Goal: Task Accomplishment & Management: Complete application form

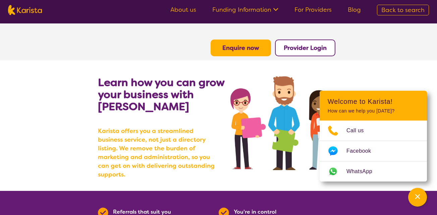
click at [279, 10] on icon at bounding box center [275, 8] width 7 height 7
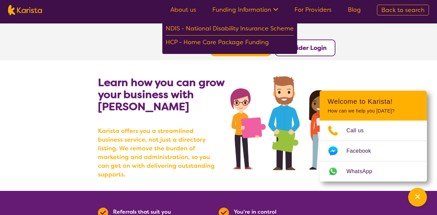
click at [403, 84] on section "Learn how you can grow your business with Karista Karista offers you a streamli…" at bounding box center [218, 125] width 437 height 131
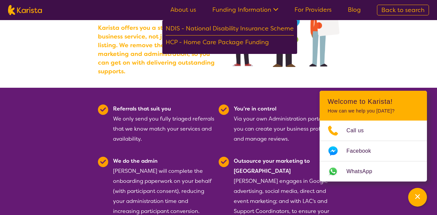
scroll to position [113, 0]
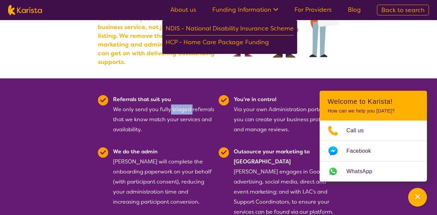
drag, startPoint x: 169, startPoint y: 101, endPoint x: 191, endPoint y: 102, distance: 21.8
click at [191, 102] on div "Referrals that suit you We only send you fully triaged referrals that we know m…" at bounding box center [164, 115] width 102 height 40
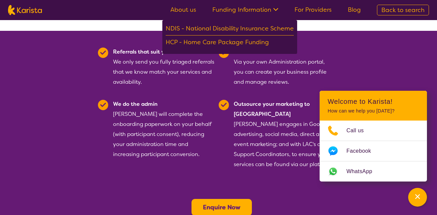
scroll to position [162, 0]
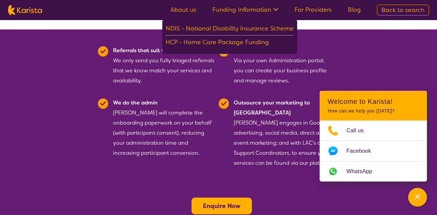
click at [224, 202] on b "Enquire Now" at bounding box center [222, 206] width 38 height 8
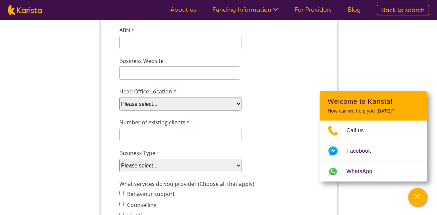
scroll to position [102, 0]
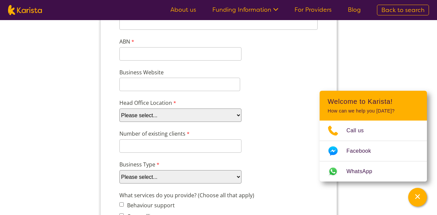
click at [170, 113] on select "Please select... ACT NSW NT QLD SA TAS VIC WA" at bounding box center [180, 115] width 122 height 13
select select "tfa_100"
click at [119, 122] on select "Please select... ACT NSW NT QLD SA TAS VIC WA" at bounding box center [180, 115] width 122 height 13
click at [155, 115] on select "Please select... ACT NSW NT QLD SA TAS VIC WA" at bounding box center [180, 115] width 122 height 13
click at [255, 103] on div "Head Office Location Please select... ACT NSW NT QLD SA TAS VIC WA" at bounding box center [218, 111] width 204 height 26
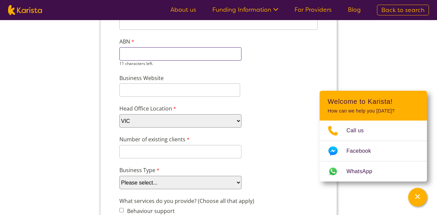
click at [152, 53] on input "ABN" at bounding box center [180, 53] width 122 height 13
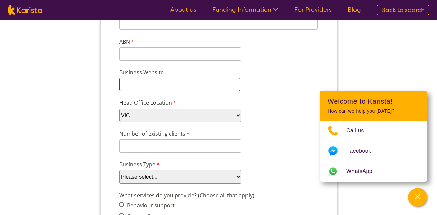
click at [138, 91] on input "Business Website" at bounding box center [179, 84] width 121 height 13
click at [142, 88] on input "Business Website" at bounding box center [179, 84] width 121 height 13
paste input "https://unitinglifecare.au/"
type input "https://unitinglifecare.au/"
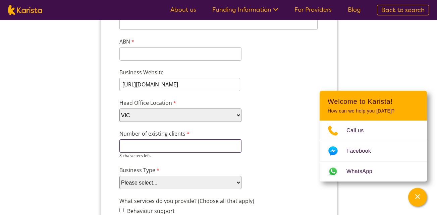
click at [153, 152] on input "Number of existing clients" at bounding box center [180, 146] width 122 height 13
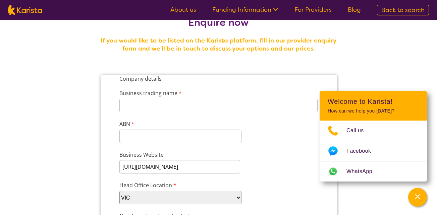
scroll to position [17, 0]
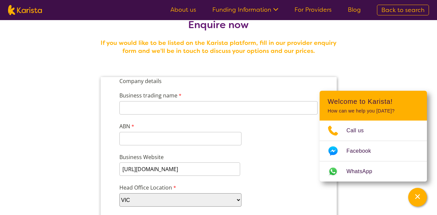
type input "0"
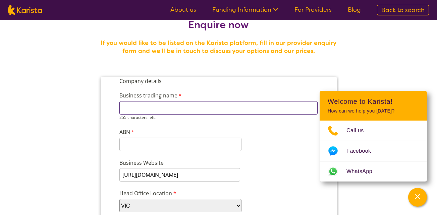
click at [170, 104] on input "Business trading name" at bounding box center [218, 107] width 198 height 13
click at [172, 105] on input "Business trading name" at bounding box center [218, 107] width 198 height 13
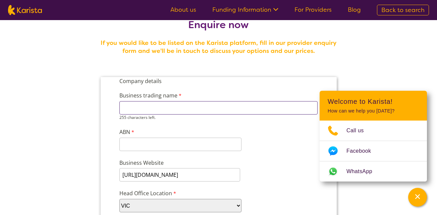
click at [172, 111] on input "Business trading name" at bounding box center [218, 107] width 198 height 13
click at [162, 108] on input "Business trading name" at bounding box center [218, 107] width 198 height 13
type input "Uniting Life Care"
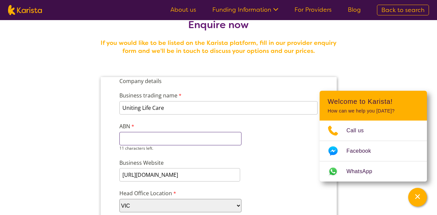
click at [152, 141] on input "ABN" at bounding box center [180, 138] width 122 height 13
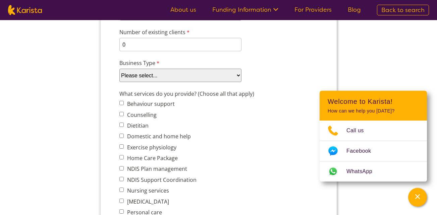
scroll to position [216, 0]
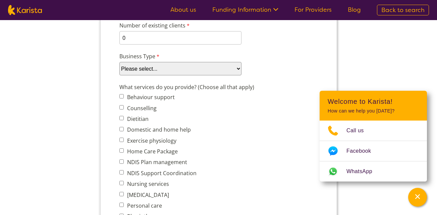
type input "81677414998"
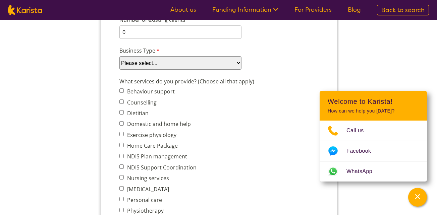
click at [159, 70] on div "Business Type Please select... Company Individual/Sole Trader Other (please spe…" at bounding box center [218, 58] width 204 height 26
select select "tfa_87"
click at [119, 70] on select "Please select... Company Individual/Sole Trader Other (please specify)" at bounding box center [180, 62] width 122 height 13
click at [144, 92] on label "Behaviour support" at bounding box center [150, 91] width 50 height 7
click at [124, 92] on input "Behaviour support" at bounding box center [121, 91] width 4 height 4
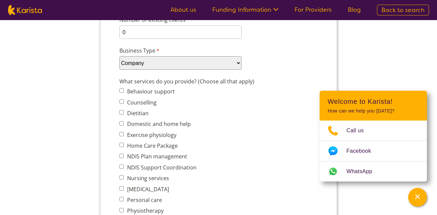
checkbox input "true"
click at [133, 127] on label "Domestic and home help" at bounding box center [158, 123] width 66 height 7
click at [124, 126] on input "Domestic and home help" at bounding box center [121, 123] width 4 height 4
checkbox input "true"
click at [143, 179] on label "Nursing services" at bounding box center [147, 178] width 44 height 7
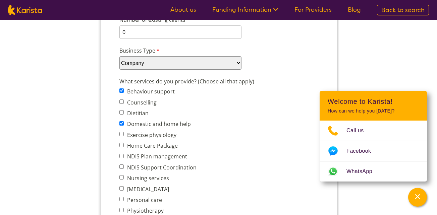
click at [124, 179] on input "Nursing services" at bounding box center [121, 178] width 4 height 4
checkbox input "true"
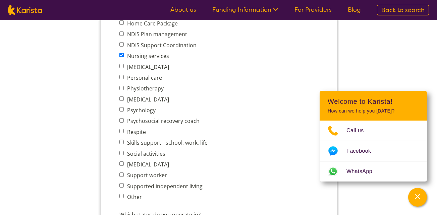
scroll to position [348, 0]
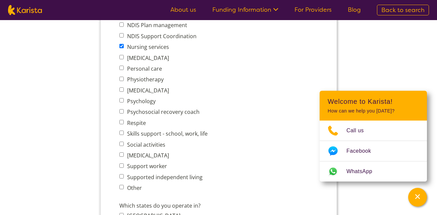
click at [137, 66] on label "Personal care" at bounding box center [143, 68] width 37 height 7
click at [124, 66] on input "Personal care" at bounding box center [121, 68] width 4 height 4
checkbox input "true"
click at [139, 135] on label "Skills support - school, work, life" at bounding box center [166, 133] width 83 height 7
click at [124, 135] on input "Skills support - school, work, life" at bounding box center [121, 133] width 4 height 4
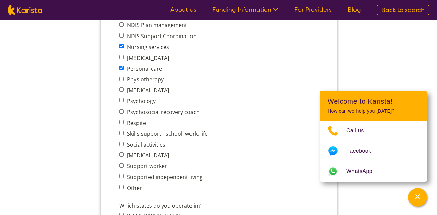
checkbox input "true"
click at [145, 148] on label "Social activities" at bounding box center [145, 144] width 40 height 7
click at [124, 146] on input "Social activities" at bounding box center [121, 144] width 4 height 4
checkbox input "true"
click at [147, 168] on label "Support worker" at bounding box center [146, 166] width 42 height 7
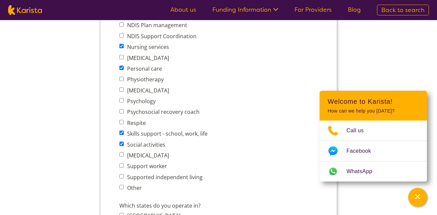
click at [124, 168] on input "Support worker" at bounding box center [121, 166] width 4 height 4
checkbox input "true"
click at [148, 182] on span "Supported independent living" at bounding box center [165, 177] width 92 height 9
click at [135, 177] on label "Supported independent living" at bounding box center [164, 177] width 78 height 7
click at [124, 177] on input "Supported independent living" at bounding box center [121, 177] width 4 height 4
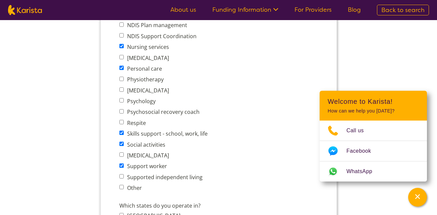
checkbox input "true"
click at [120, 187] on input "Other" at bounding box center [121, 187] width 4 height 4
checkbox input "true"
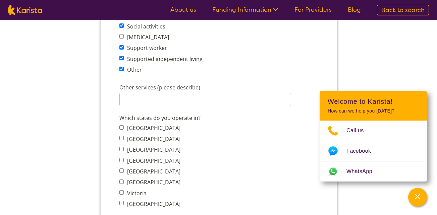
scroll to position [469, 0]
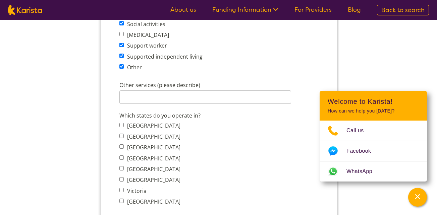
click at [138, 192] on label "Victoria" at bounding box center [135, 191] width 21 height 7
click at [124, 192] on input "Victoria" at bounding box center [121, 190] width 4 height 4
checkbox input "true"
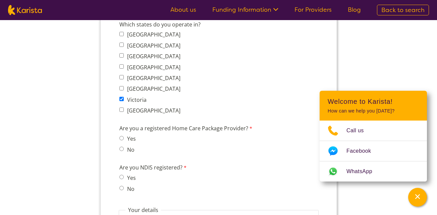
scroll to position [610, 0]
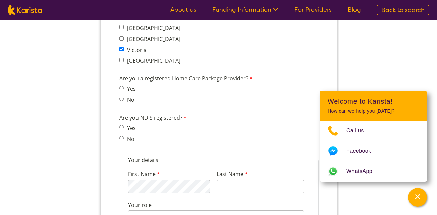
click at [124, 104] on span "No" at bounding box center [129, 99] width 20 height 9
click at [120, 97] on input "No" at bounding box center [121, 99] width 4 height 4
radio input "true"
click at [124, 129] on span "Yes" at bounding box center [129, 128] width 20 height 9
click at [121, 126] on input "Yes" at bounding box center [121, 127] width 4 height 4
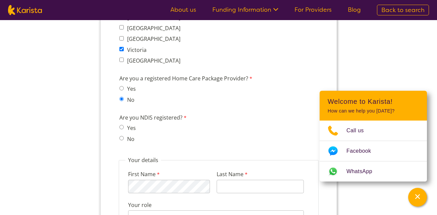
radio input "true"
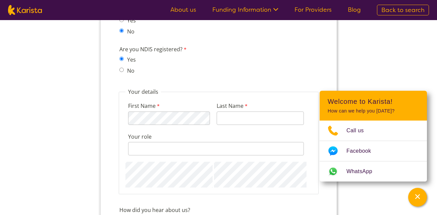
scroll to position [701, 0]
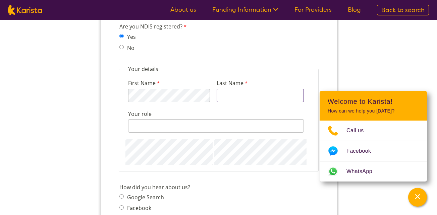
click at [246, 91] on input "Last Name" at bounding box center [259, 95] width 87 height 13
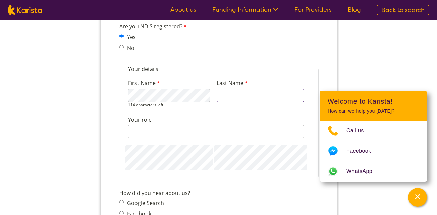
click at [246, 94] on input "Last Name" at bounding box center [259, 95] width 87 height 13
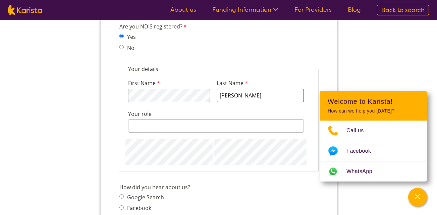
type input "Sharif"
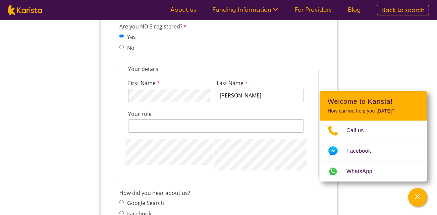
click at [198, 164] on div "First Name 114 characters left. Last Name Sharif Your role 128 characters left." at bounding box center [218, 122] width 187 height 98
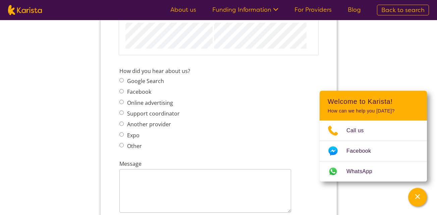
scroll to position [820, 0]
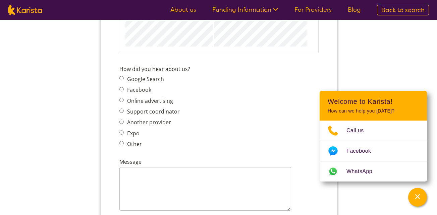
click at [132, 144] on label "Other" at bounding box center [133, 144] width 17 height 7
click at [124, 144] on input "Other" at bounding box center [121, 143] width 4 height 4
radio input "true"
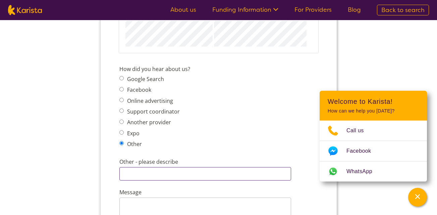
click at [146, 168] on input "Other - please describe" at bounding box center [205, 173] width 172 height 13
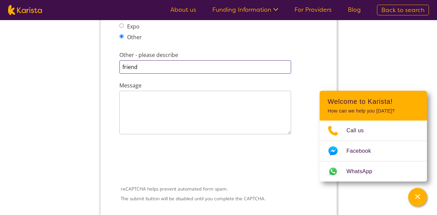
scroll to position [946, 0]
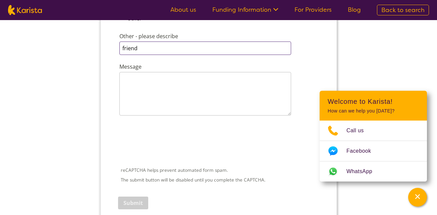
type input "friend"
click at [153, 101] on textarea "Message" at bounding box center [205, 94] width 172 height 44
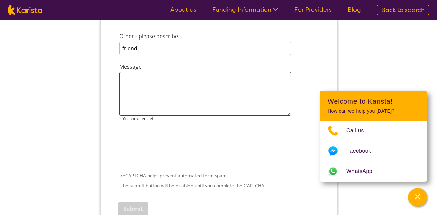
click at [144, 96] on textarea "Message" at bounding box center [205, 94] width 172 height 44
paste textarea "Dear Karista Team, My name is Nay, and I represent a registered NDIS provider o…"
type textarea "Dear Karista Team, My name is Nay, and I represent a registered NDIS provider o…"
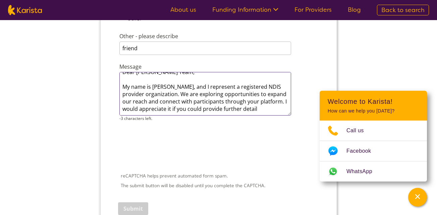
scroll to position [14, 0]
click at [140, 93] on textarea "Dear Karista Team, My name is Nay, and I represent a registered NDIS provider o…" at bounding box center [205, 94] width 172 height 44
click at [155, 95] on textarea "Dear Karista Team, My name is Nay, and I represent a registered NDIS provider o…" at bounding box center [205, 94] width 172 height 44
click at [205, 86] on textarea "Dear Karista Team, My name is Nay, and I represent a registered NDIS provider o…" at bounding box center [205, 94] width 172 height 44
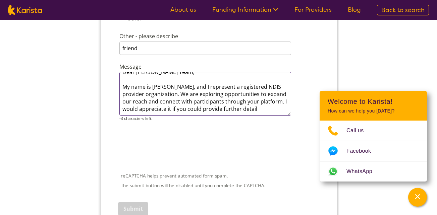
click at [260, 109] on textarea "Dear Karista Team, My name is Nay, and I represent a registered NDIS provider o…" at bounding box center [205, 94] width 172 height 44
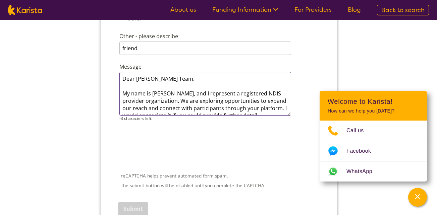
drag, startPoint x: 260, startPoint y: 109, endPoint x: 124, endPoint y: 76, distance: 139.9
click at [124, 76] on textarea "Dear Karista Team, My name is Nay, and I represent a registered NDIS provider o…" at bounding box center [205, 94] width 172 height 44
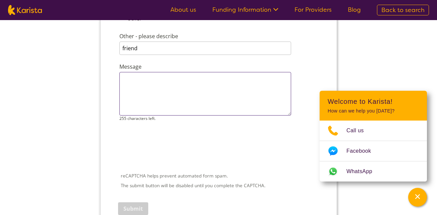
click at [136, 83] on textarea "Message" at bounding box center [205, 94] width 172 height 44
paste textarea "ear Karista Team, My name is Nay, and I represent a registered NDIS provider or…"
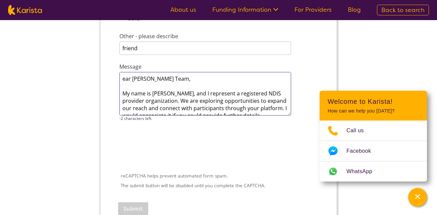
scroll to position [4, 0]
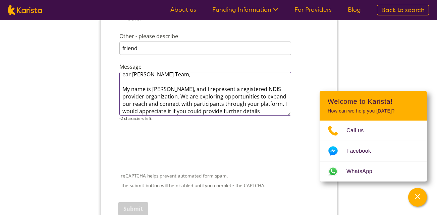
click at [141, 98] on textarea "ear Karista Team, My name is Nay, and I represent a registered NDIS provider or…" at bounding box center [205, 94] width 172 height 44
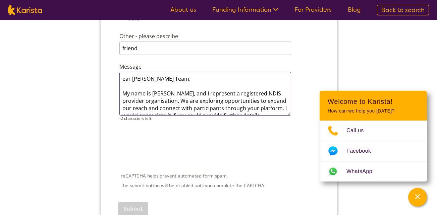
scroll to position [7, 0]
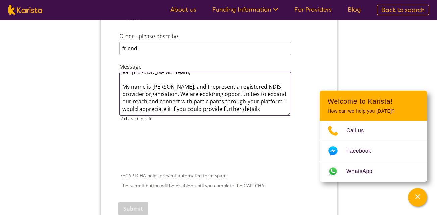
click at [261, 106] on textarea "ear Karista Team, My name is Nay, and I represent a registered NDIS provider or…" at bounding box center [205, 94] width 172 height 44
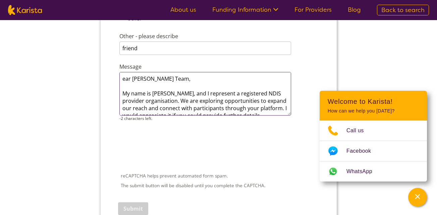
click at [166, 82] on textarea "ear Karista Team, My name is Nay, and I represent a registered NDIS provider or…" at bounding box center [205, 94] width 172 height 44
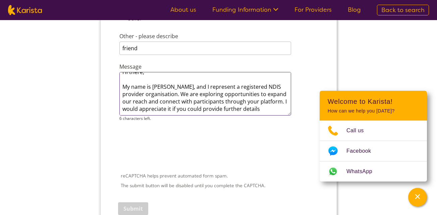
click at [264, 111] on textarea "Hi there, My name is Nay, and I represent a registered NDIS provider organisati…" at bounding box center [205, 94] width 172 height 44
type textarea "Hi there, My name is Nay, and I represent a registered NDIS provider organisati…"
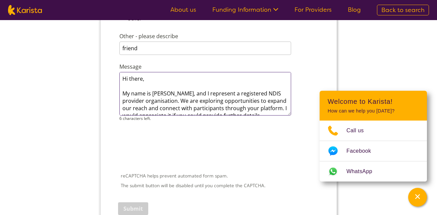
drag, startPoint x: 259, startPoint y: 111, endPoint x: 101, endPoint y: 41, distance: 173.1
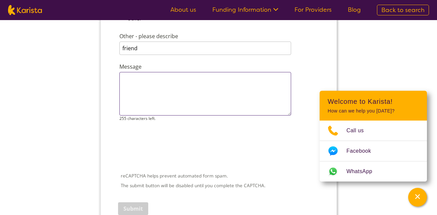
paste textarea "ear Karista Team, My name is Nay, and I represent a registered NDIS provider or…"
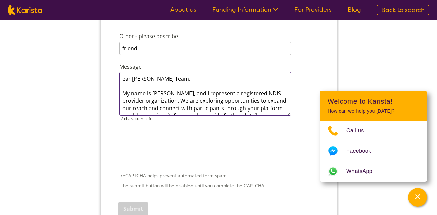
scroll to position [7, 0]
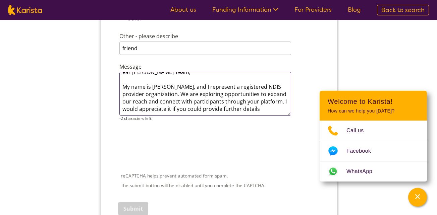
drag, startPoint x: 123, startPoint y: 80, endPoint x: 282, endPoint y: 132, distance: 167.6
type textarea "ear Karista Team, My name is Nay, and I represent a registered NDIS provider or…"
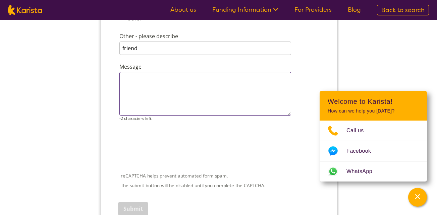
scroll to position [0, 0]
paste textarea "My name is Nay, a registered NDIS provider. I am interested in listing my servi…"
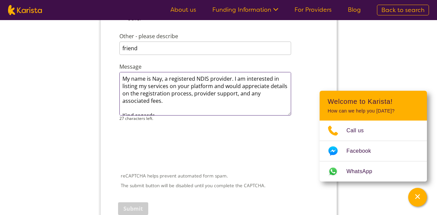
click at [166, 81] on textarea "My name is Nay, a registered NDIS provider. I am interested in listing my servi…" at bounding box center [205, 94] width 172 height 44
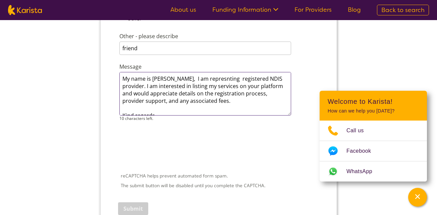
click at [215, 90] on textarea "My name is Nay, I am represnting registered NDIS provider. I am interested in l…" at bounding box center [205, 94] width 172 height 44
click at [277, 80] on textarea "My name is Nay, I am represnring a registered NDIS provider. I am interested in…" at bounding box center [205, 94] width 172 height 44
click at [150, 87] on textarea "My name is Nay, I am represnring a registered NDIS provider company. I am inter…" at bounding box center [205, 94] width 172 height 44
click at [163, 86] on textarea "My name is Nay, I am represnring a registered NDIS provider company. W am inter…" at bounding box center [205, 94] width 172 height 44
click at [152, 86] on textarea "My name is Nay, I am representing a registered NDIS provider company. We a inte…" at bounding box center [205, 94] width 172 height 44
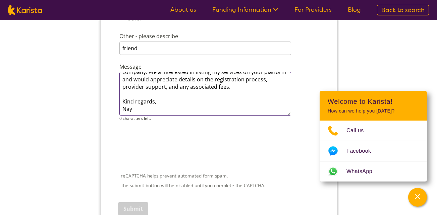
scroll to position [36, 0]
drag, startPoint x: 125, startPoint y: 81, endPoint x: 237, endPoint y: 117, distance: 117.9
click at [237, 117] on div "My name is Nay, I am representing a registered NDIS provider company. We a inte…" at bounding box center [205, 96] width 172 height 49
type textarea "M"
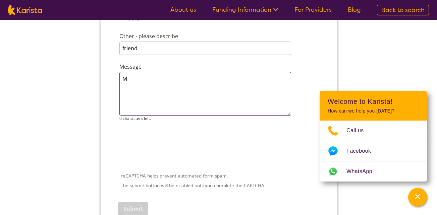
scroll to position [0, 0]
paste textarea "My name is Nay, a registered NDIS provider. I am interested in listing my servi…"
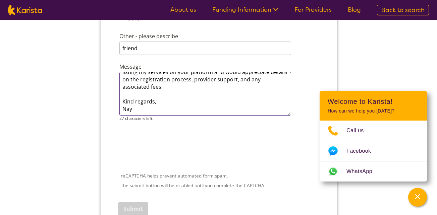
scroll to position [36, 0]
drag, startPoint x: 122, startPoint y: 80, endPoint x: 154, endPoint y: 95, distance: 35.3
click at [154, 95] on textarea "My name is Nay, a registered NDIS provider. I am interested in listing my servi…" at bounding box center [205, 94] width 172 height 44
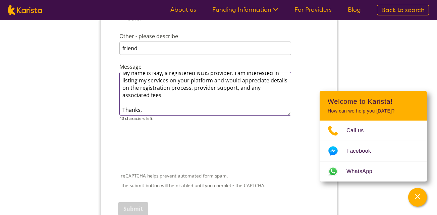
scroll to position [0, 0]
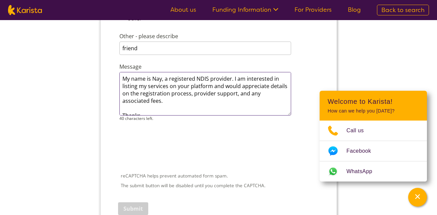
click at [165, 80] on textarea "My name is Nay, a registered NDIS provider. I am interested in listing my servi…" at bounding box center [205, 94] width 172 height 44
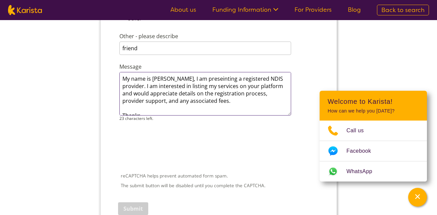
drag, startPoint x: 192, startPoint y: 83, endPoint x: 188, endPoint y: 80, distance: 5.3
click at [271, 79] on textarea "My name is Nay, I am presenting a registered NDIS provider. I am interested in …" at bounding box center [205, 94] width 172 height 44
click at [205, 79] on textarea "My name is Nay, I am presenting a registered NDIS provider. I am interested in …" at bounding box center [205, 94] width 172 height 44
click at [161, 84] on textarea "My name is Nay, I am presenting Uniting Life Care, a registered NDIS provider. …" at bounding box center [205, 94] width 172 height 44
click at [234, 88] on textarea "My name is Nay, I am presenting Uniting Life Care, a registered NDIS provider. …" at bounding box center [205, 94] width 172 height 44
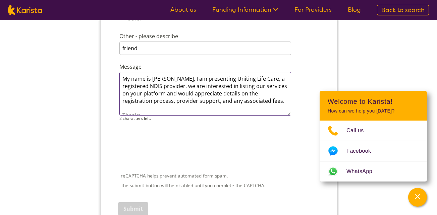
click at [121, 79] on textarea "My name is Nay, I am presenting Uniting Life Care, a registered NDIS provider. …" at bounding box center [205, 94] width 172 height 44
click at [123, 76] on textarea "My name is Nay, I am presenting Uniting Life Care, a registered NDIS provider. …" at bounding box center [205, 94] width 172 height 44
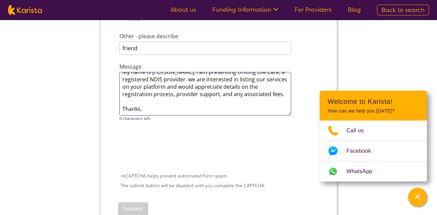
scroll to position [29, 0]
type textarea "My name is Nay, I am presenting Uniting Life Care, a registered NDIS provider. …"
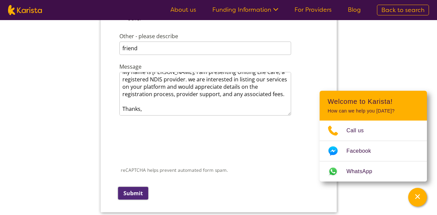
click at [134, 194] on input "Submit" at bounding box center [133, 193] width 30 height 13
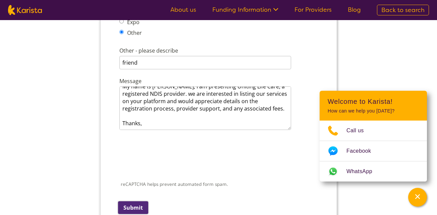
scroll to position [0, 0]
click at [137, 209] on input "Submit" at bounding box center [133, 208] width 30 height 13
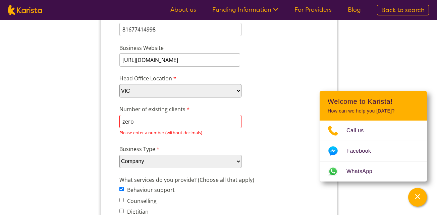
scroll to position [146, 0]
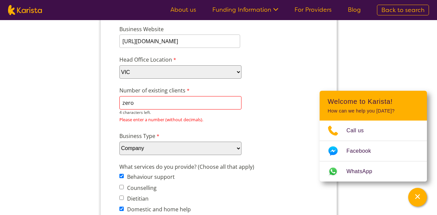
click at [143, 103] on input "zero" at bounding box center [180, 102] width 122 height 13
type input "z"
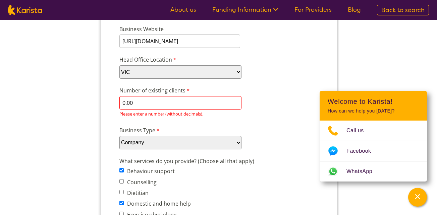
click at [246, 103] on div "Number of existing clients 0.00 4 characters left. Please enter a number (witho…" at bounding box center [218, 102] width 204 height 35
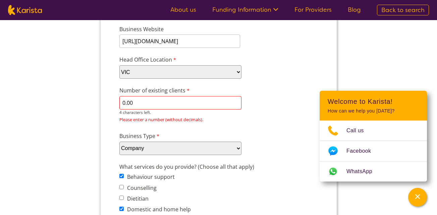
click at [140, 104] on input "0.00" at bounding box center [180, 102] width 122 height 13
type input "0"
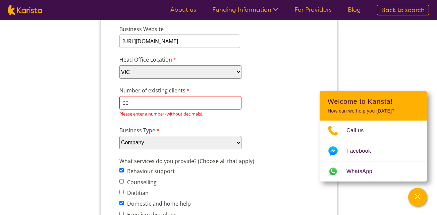
click at [245, 146] on div "Business Type Please select... Company Individual/Sole Trader Other (please spe…" at bounding box center [218, 138] width 204 height 26
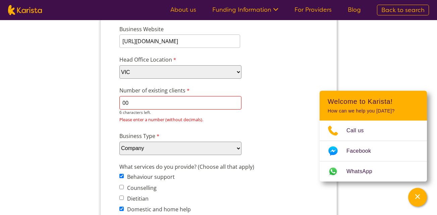
click at [141, 100] on input "00" at bounding box center [180, 102] width 122 height 13
type input "0"
click at [178, 109] on input "Number of existing clients" at bounding box center [180, 102] width 122 height 13
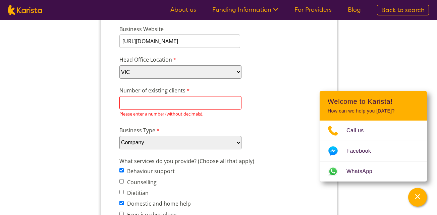
click at [271, 107] on div "Number of existing clients 8 characters left. Please enter a number (without de…" at bounding box center [218, 102] width 204 height 35
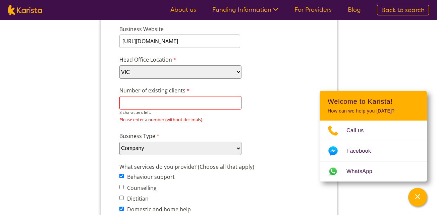
click at [164, 104] on input "Number of existing clients" at bounding box center [180, 102] width 122 height 13
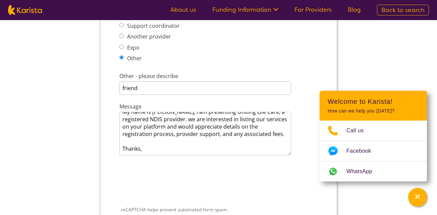
scroll to position [941, 0]
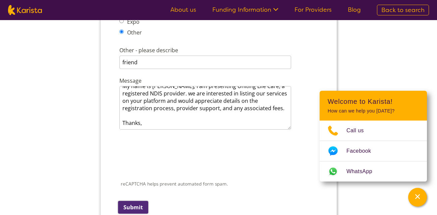
click at [139, 209] on input "Submit" at bounding box center [133, 207] width 30 height 13
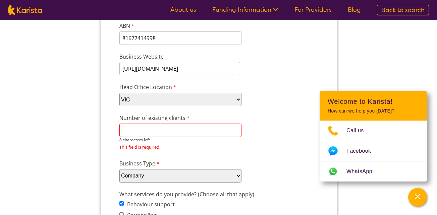
scroll to position [113, 0]
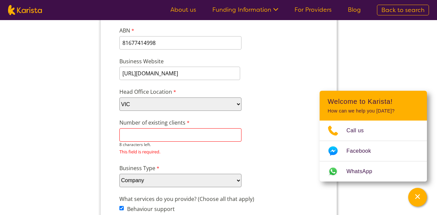
click at [182, 136] on input "Number of existing clients" at bounding box center [180, 135] width 122 height 13
type input "0"
click at [197, 138] on input "0" at bounding box center [180, 135] width 122 height 13
click at [142, 132] on input "0" at bounding box center [180, 135] width 122 height 13
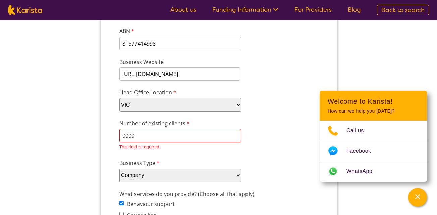
click at [150, 134] on input "0000" at bounding box center [180, 135] width 122 height 13
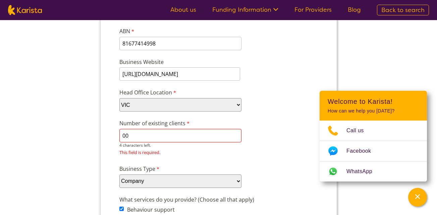
type input "0"
type input "1"
click at [152, 133] on input "1" at bounding box center [180, 135] width 122 height 13
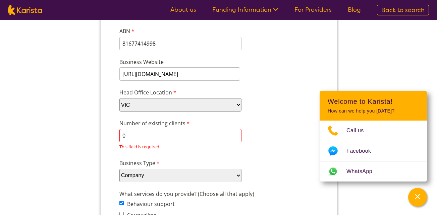
click at [145, 174] on select "Please select... Company Individual/Sole Trader Other (please specify)" at bounding box center [180, 175] width 122 height 13
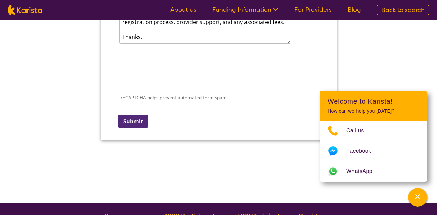
scroll to position [1071, 0]
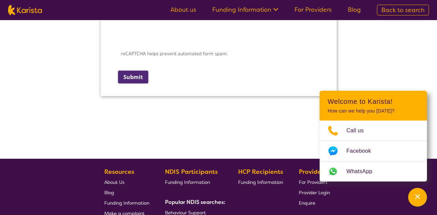
click at [134, 78] on input "Submit" at bounding box center [133, 77] width 30 height 13
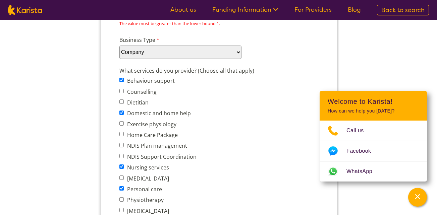
scroll to position [0, 0]
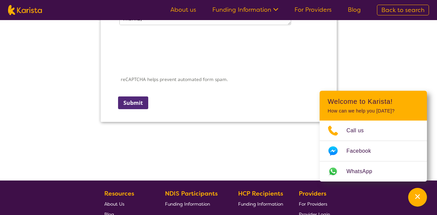
scroll to position [1050, 0]
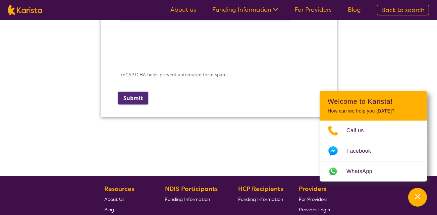
click at [132, 100] on input "Submit" at bounding box center [133, 98] width 30 height 13
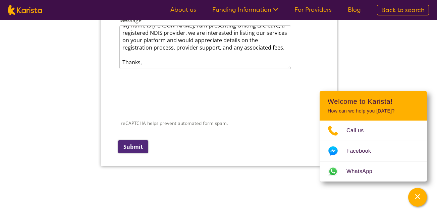
scroll to position [0, 0]
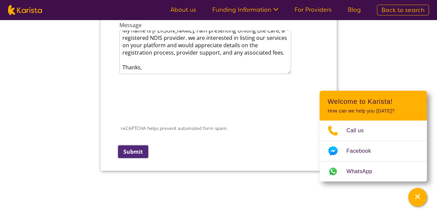
click at [134, 154] on input "Submit" at bounding box center [133, 152] width 30 height 13
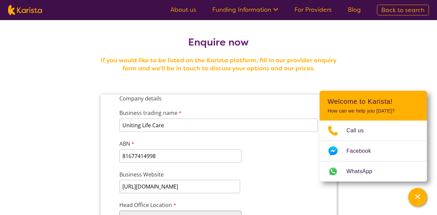
click at [436, 10] on nav "About us Funding Information NDIS - National Disability Insurance Scheme HCP - …" at bounding box center [218, 10] width 437 height 20
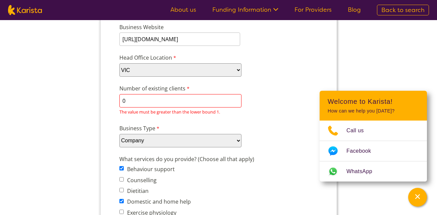
scroll to position [159, 0]
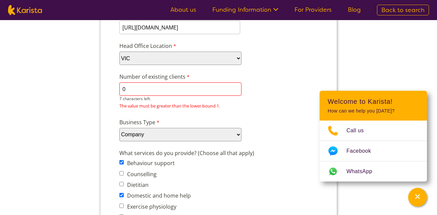
click at [136, 92] on input "0" at bounding box center [180, 89] width 122 height 13
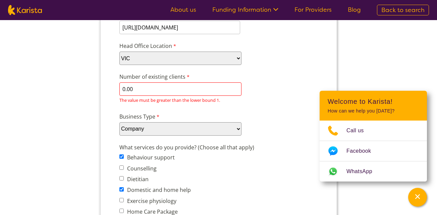
click at [289, 125] on div "Business Type Please select... Company Individual/Sole Trader Other (please spe…" at bounding box center [218, 124] width 204 height 26
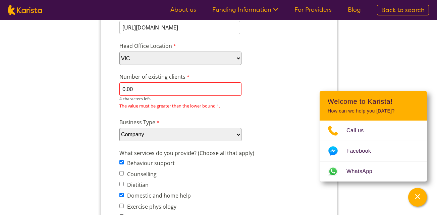
click at [160, 88] on input "0.00" at bounding box center [180, 89] width 122 height 13
type input "0"
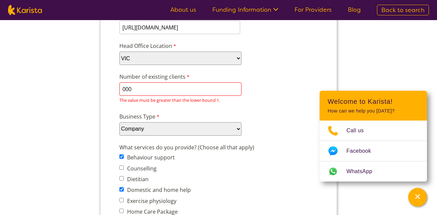
click at [261, 101] on div "Number of existing clients 000 5 characters left. The value must be greater tha…" at bounding box center [218, 88] width 204 height 35
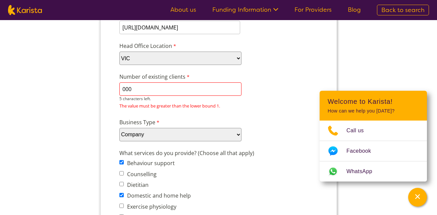
click at [136, 87] on input "000" at bounding box center [180, 89] width 122 height 13
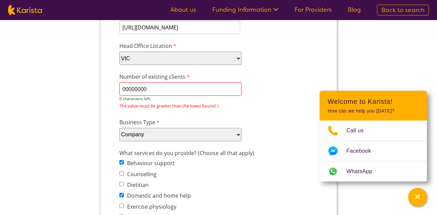
click at [151, 91] on input "00000000" at bounding box center [180, 89] width 122 height 13
type input "0"
type input "2"
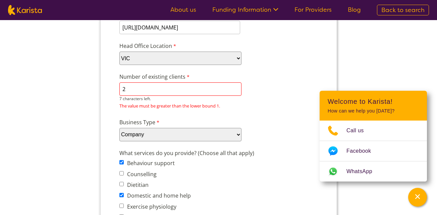
click at [140, 88] on input "2" at bounding box center [180, 89] width 122 height 13
type input "3"
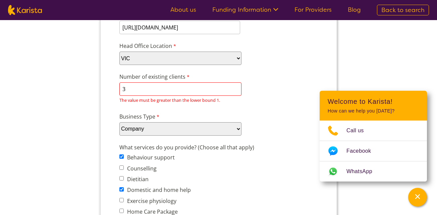
click at [224, 103] on div "The value must be greater than the lower bound 1." at bounding box center [218, 100] width 199 height 9
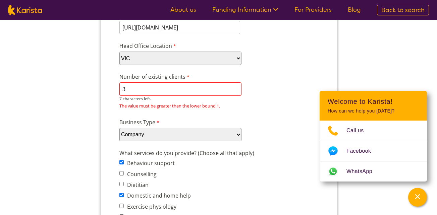
click at [148, 94] on input "3" at bounding box center [180, 89] width 122 height 13
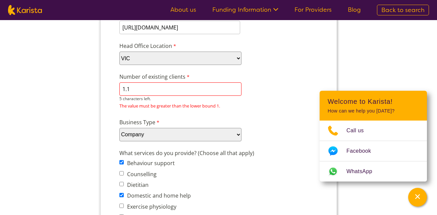
click at [146, 86] on input "1.1" at bounding box center [180, 89] width 122 height 13
type input "1"
type input "2"
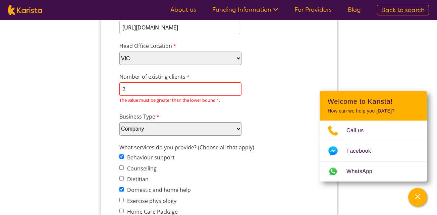
click at [236, 102] on div "The value must be greater than the lower bound 1." at bounding box center [218, 100] width 199 height 9
click at [300, 124] on div "Business Type Please select... Company Individual/Sole Trader Other (please spe…" at bounding box center [218, 124] width 204 height 26
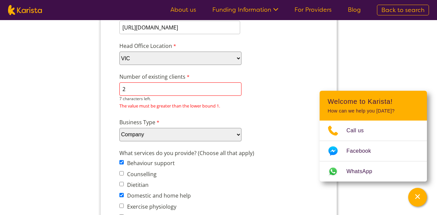
click at [133, 89] on input "2" at bounding box center [180, 89] width 122 height 13
type input "3"
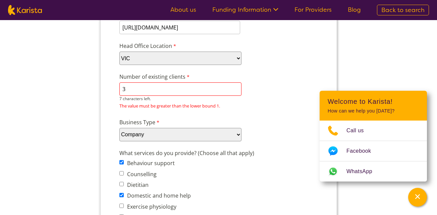
click at [154, 95] on input "3" at bounding box center [180, 89] width 122 height 13
type input "0"
type input "1"
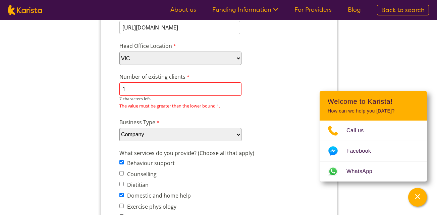
click at [158, 86] on input "1" at bounding box center [180, 89] width 122 height 13
type input "8"
click at [142, 86] on input "8" at bounding box center [180, 89] width 122 height 13
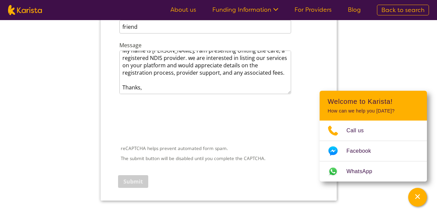
scroll to position [998, 0]
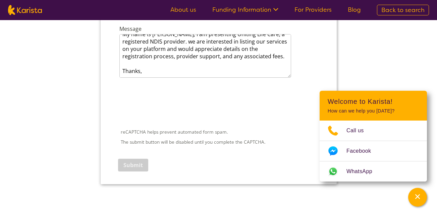
type input "0"
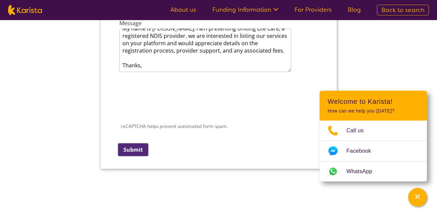
click at [139, 150] on input "Submit" at bounding box center [133, 150] width 30 height 13
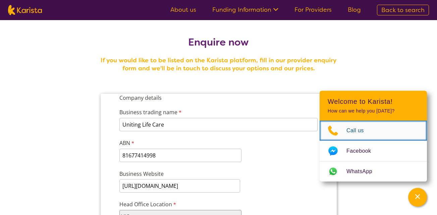
scroll to position [0, 0]
click at [367, 130] on span "Call us" at bounding box center [360, 131] width 26 height 10
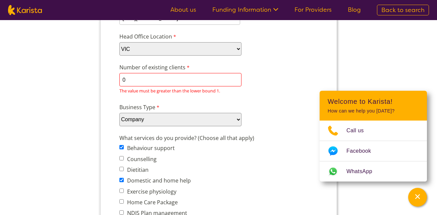
scroll to position [183, 0]
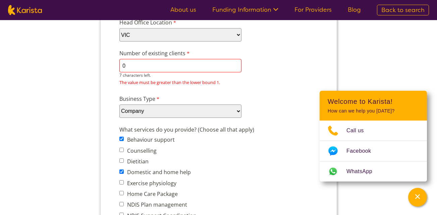
click at [142, 61] on input "0" at bounding box center [180, 65] width 122 height 13
type input "1"
click at [223, 69] on input "1" at bounding box center [180, 65] width 122 height 13
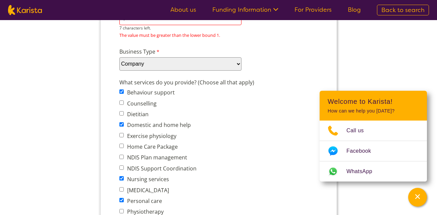
scroll to position [127, 0]
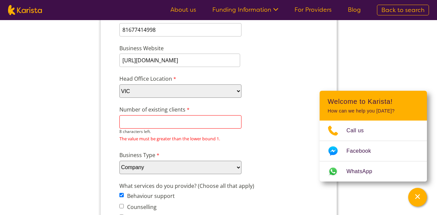
type input "1"
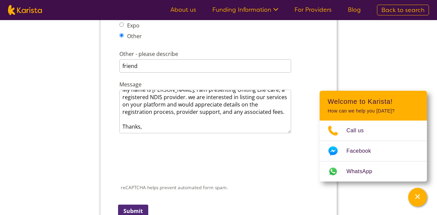
scroll to position [1044, 0]
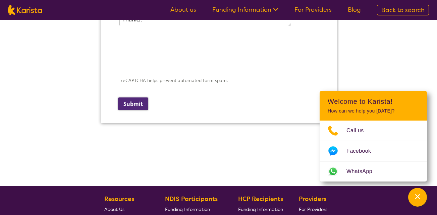
click at [133, 102] on input "Submit" at bounding box center [133, 104] width 30 height 13
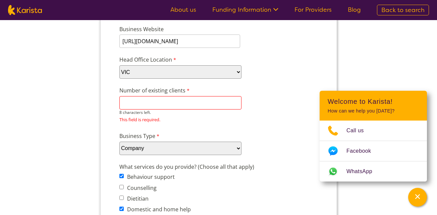
scroll to position [0, 0]
click at [147, 113] on div "Number of existing clients 8 characters left. This field is required." at bounding box center [218, 106] width 204 height 41
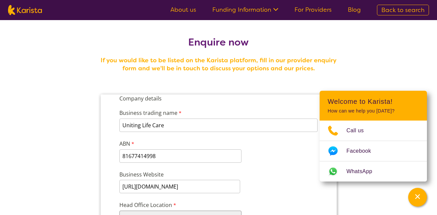
scroll to position [992, 0]
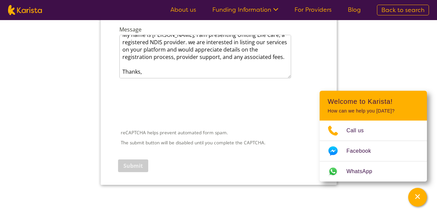
drag, startPoint x: 438, startPoint y: 154, endPoint x: 185, endPoint y: 1049, distance: 930.1
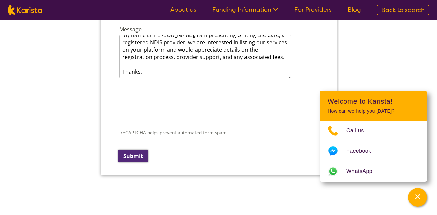
click at [132, 157] on input "Submit" at bounding box center [133, 156] width 30 height 13
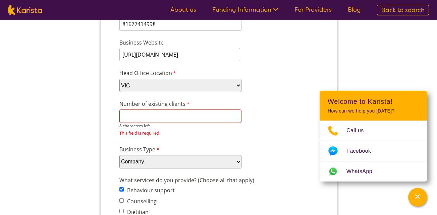
scroll to position [129, 0]
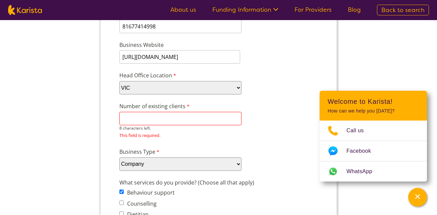
click at [143, 124] on input "Number of existing clients" at bounding box center [180, 118] width 122 height 13
type input "0"
click at [141, 116] on input "0" at bounding box center [180, 119] width 122 height 13
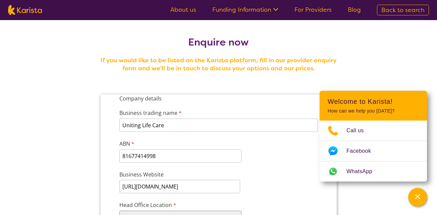
click at [275, 175] on div "Business Website https://unitinglifecare.au/" at bounding box center [218, 182] width 204 height 26
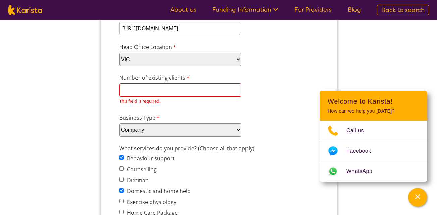
scroll to position [156, 0]
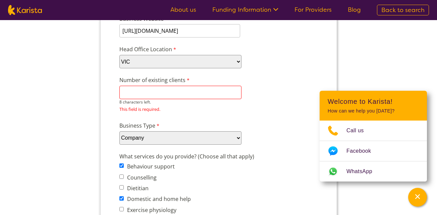
click at [154, 95] on input "Number of existing clients" at bounding box center [180, 92] width 122 height 13
type input "0"
drag, startPoint x: 441, startPoint y: 49, endPoint x: 129, endPoint y: 245, distance: 368.3
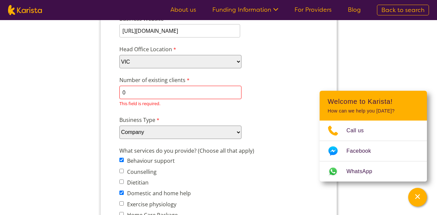
drag, startPoint x: 374, startPoint y: 73, endPoint x: 419, endPoint y: 70, distance: 45.1
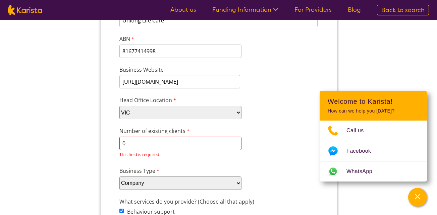
scroll to position [126, 0]
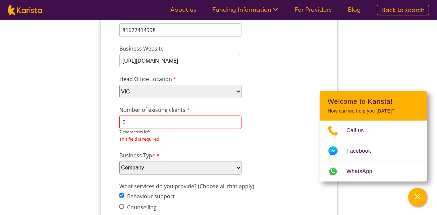
click at [132, 120] on input "0" at bounding box center [180, 122] width 122 height 13
type input "n"
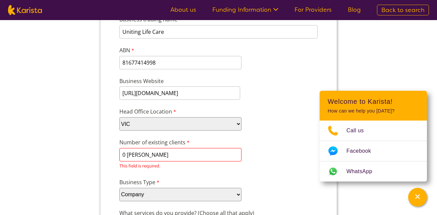
scroll to position [98, 0]
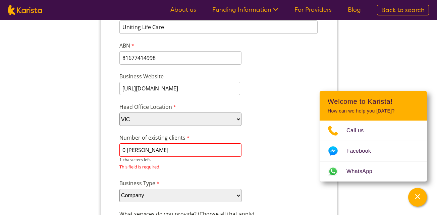
click at [145, 148] on input "0 clein" at bounding box center [180, 150] width 122 height 13
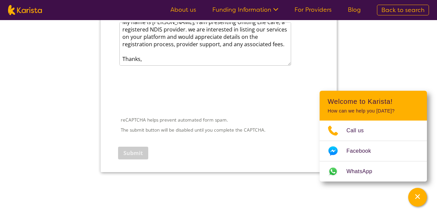
scroll to position [1048, 0]
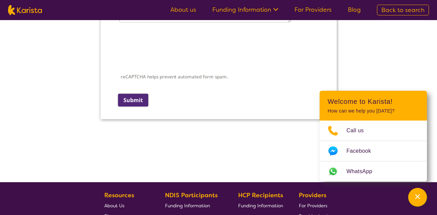
click at [135, 100] on input "Submit" at bounding box center [133, 100] width 30 height 13
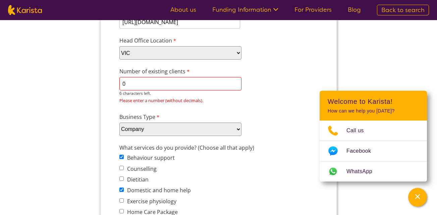
scroll to position [0, 0]
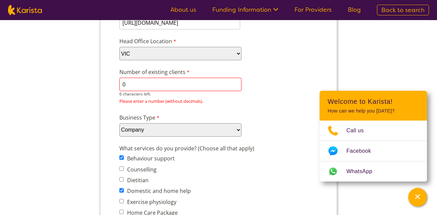
click at [145, 81] on input "0" at bounding box center [180, 84] width 122 height 13
type input "0"
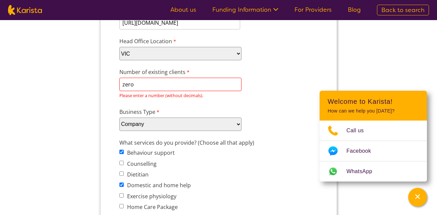
click at [218, 93] on div "Number of existing clients zero 4 characters left. Please enter a number (witho…" at bounding box center [218, 84] width 204 height 35
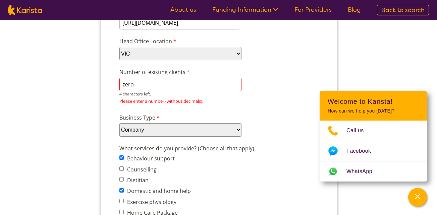
click at [148, 85] on input "zero" at bounding box center [180, 84] width 122 height 13
type input "z"
type input "0"
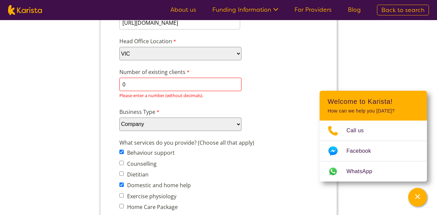
click at [260, 124] on div "Business Type Please select... Company Individual/Sole Trader Other (please spe…" at bounding box center [218, 120] width 204 height 26
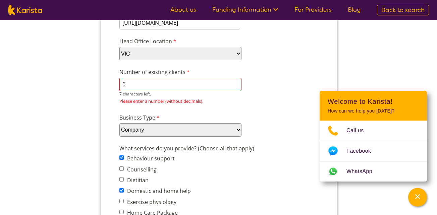
click at [141, 84] on input "0" at bounding box center [180, 84] width 122 height 13
type input "1"
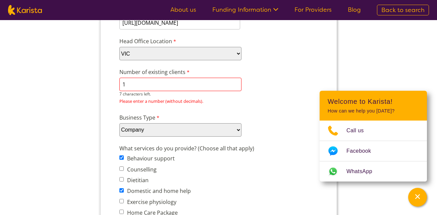
click at [143, 86] on input "1" at bounding box center [180, 84] width 122 height 13
type input "2"
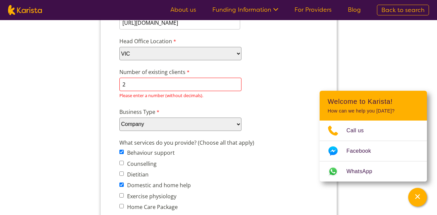
click at [169, 114] on label "Business Type" at bounding box center [153, 113] width 69 height 10
click at [169, 118] on select "Please select... Company Individual/Sole Trader Other (please specify)" at bounding box center [180, 124] width 122 height 13
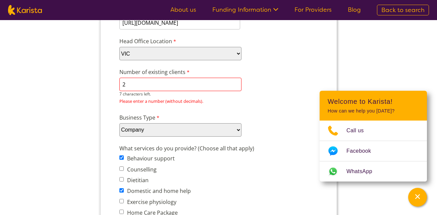
click at [133, 80] on input "2" at bounding box center [180, 84] width 122 height 13
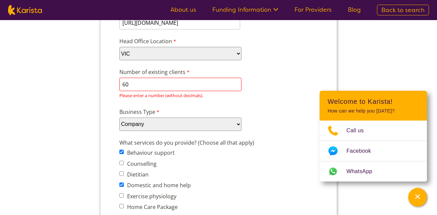
scroll to position [992, 0]
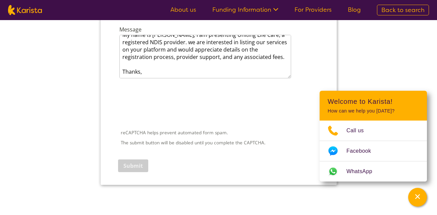
click at [180, 110] on iframe at bounding box center [169, 105] width 102 height 26
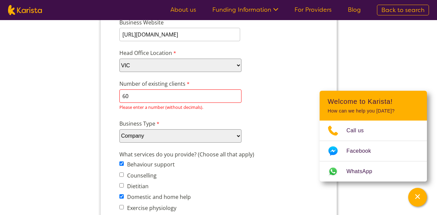
scroll to position [148, 0]
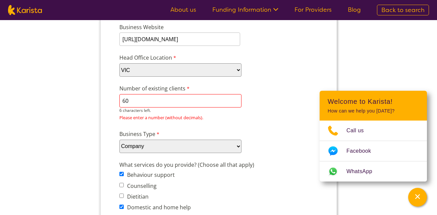
click at [137, 103] on input "60" at bounding box center [180, 100] width 122 height 13
type input "6"
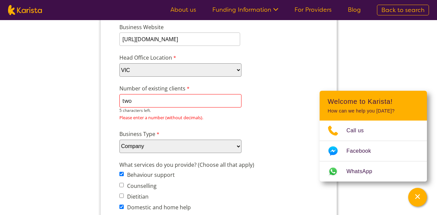
click at [145, 98] on input "two" at bounding box center [180, 100] width 122 height 13
type input "t"
type input "2"
type input "8"
type input "1"
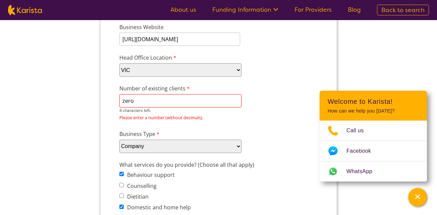
drag, startPoint x: 145, startPoint y: 98, endPoint x: 146, endPoint y: 135, distance: 37.6
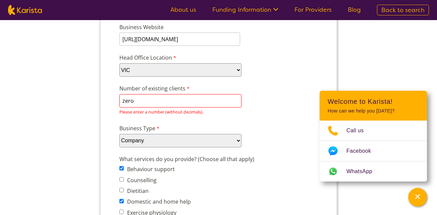
click at [146, 135] on div "Business Type Please select... Company Individual/Sole Trader Other (please spe…" at bounding box center [218, 136] width 204 height 26
click at [144, 98] on input "zero" at bounding box center [180, 100] width 122 height 13
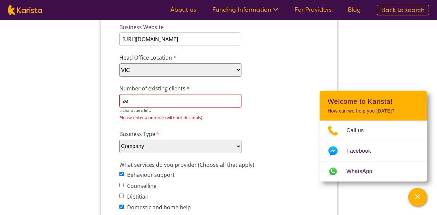
type input "z"
type input "8"
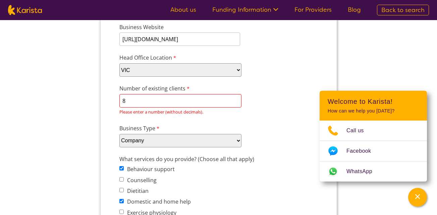
click at [168, 116] on div "Please enter a number (without decimals)." at bounding box center [218, 112] width 199 height 9
click at [237, 129] on div "Business Type Please select... Company Individual/Sole Trader Other (please spe…" at bounding box center [218, 136] width 204 height 26
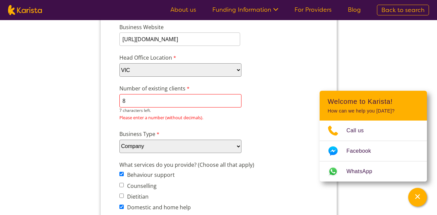
click at [137, 97] on input "8" at bounding box center [180, 100] width 122 height 13
type input "1"
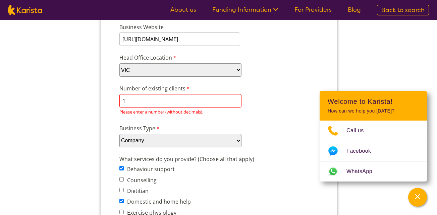
click at [277, 114] on div "Please enter a number (without decimals)." at bounding box center [218, 112] width 199 height 9
click at [294, 129] on div "Business Type Please select... Company Individual/Sole Trader Other (please spe…" at bounding box center [218, 136] width 204 height 26
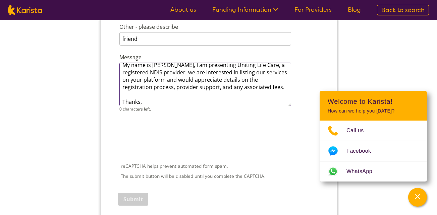
scroll to position [0, 0]
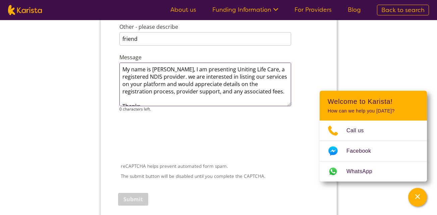
click at [123, 73] on textarea "My name is Nay, I am presenting Uniting Life Care, a registered NDIS provider. …" at bounding box center [205, 85] width 172 height 44
click at [120, 77] on textarea "My name is Nay, I am presenting Uniting Life Care, a registered NDIS provider. …" at bounding box center [205, 85] width 172 height 44
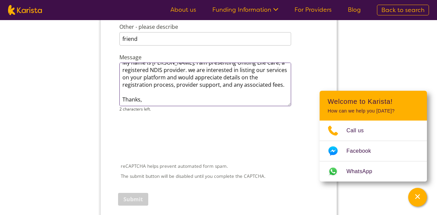
type textarea "My name is Nay, I am presenting Uniting Life Care, a registered NDIS provider. …"
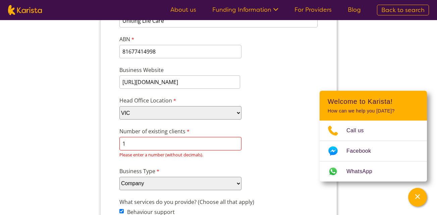
scroll to position [102, 0]
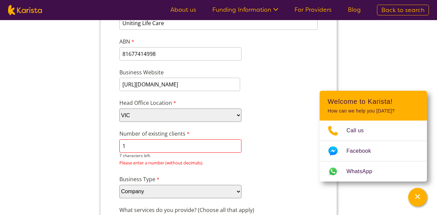
click at [205, 150] on input "1" at bounding box center [180, 146] width 122 height 13
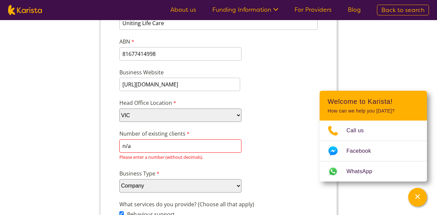
click at [236, 186] on select "Please select... Company Individual/Sole Trader Other (please specify)" at bounding box center [180, 186] width 122 height 13
click at [208, 148] on input "n/a" at bounding box center [180, 146] width 122 height 13
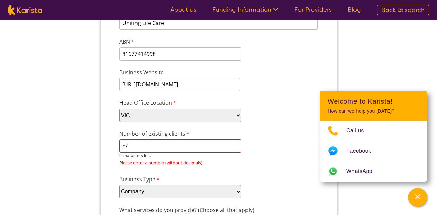
type input "n"
type input "0"
click at [236, 149] on input "Number of existing clients" at bounding box center [180, 146] width 122 height 13
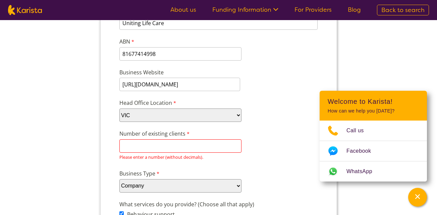
click at [117, 157] on div "Number of existing clients 8 characters left. Please enter a number (without de…" at bounding box center [218, 146] width 204 height 35
click at [141, 139] on label "Number of existing clients" at bounding box center [155, 135] width 72 height 10
click at [141, 140] on input "Number of existing clients" at bounding box center [180, 146] width 122 height 13
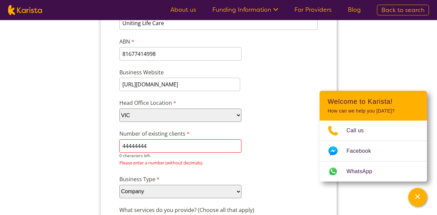
type input "44444444"
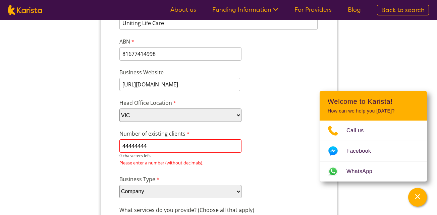
drag, startPoint x: 156, startPoint y: 145, endPoint x: 41, endPoint y: 171, distance: 118.1
type input "0"
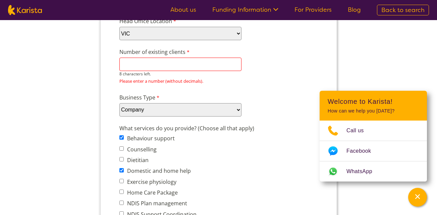
scroll to position [191, 0]
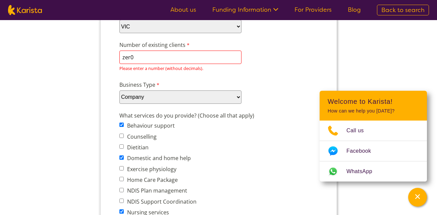
click at [246, 56] on div "Number of existing clients zer0 4 characters left. Please enter a number (witho…" at bounding box center [218, 57] width 204 height 35
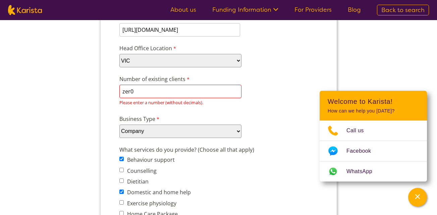
scroll to position [150, 0]
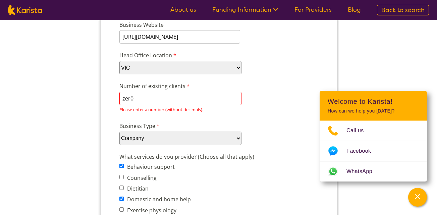
click at [190, 98] on input "zer0" at bounding box center [180, 98] width 122 height 13
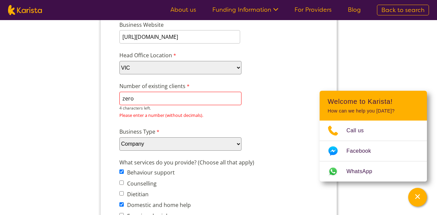
type input "zero"
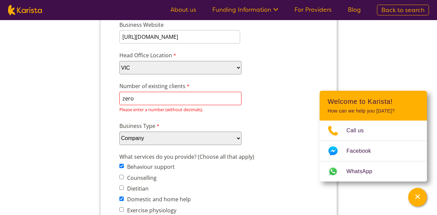
click at [175, 110] on span "Please enter a number (without decimals)." at bounding box center [161, 110] width 84 height 6
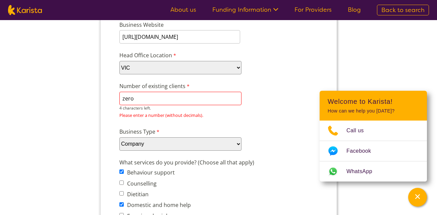
drag, startPoint x: 162, startPoint y: 99, endPoint x: 130, endPoint y: 95, distance: 31.8
click at [130, 95] on input "zero" at bounding box center [180, 98] width 122 height 13
click at [138, 96] on input "zero" at bounding box center [180, 98] width 122 height 13
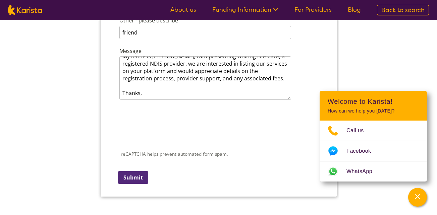
scroll to position [994, 0]
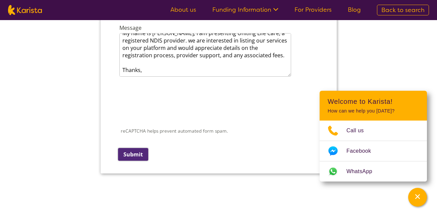
click at [137, 154] on input "Submit" at bounding box center [133, 154] width 30 height 13
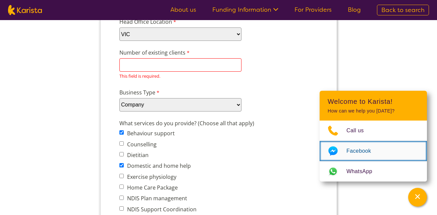
scroll to position [0, 0]
click at [342, 151] on icon "Choose channel" at bounding box center [333, 151] width 27 height 11
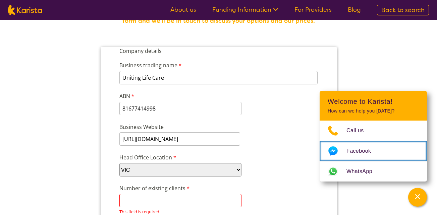
scroll to position [41, 0]
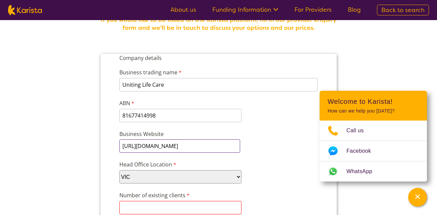
drag, startPoint x: 202, startPoint y: 147, endPoint x: 87, endPoint y: 158, distance: 115.6
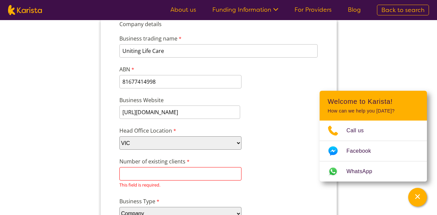
scroll to position [110, 0]
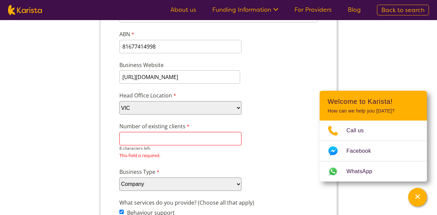
click at [151, 135] on input "Number of existing clients" at bounding box center [180, 138] width 122 height 13
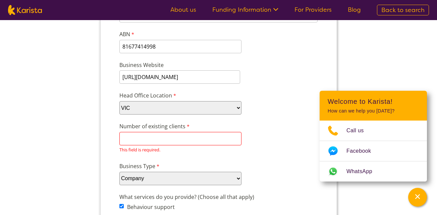
click at [134, 132] on label "Number of existing clients" at bounding box center [155, 127] width 72 height 10
click at [134, 132] on input "Number of existing clients" at bounding box center [180, 138] width 122 height 13
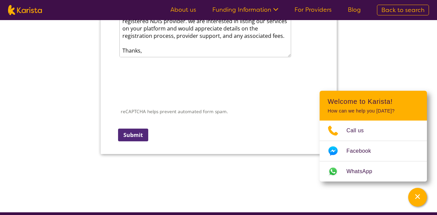
scroll to position [1054, 0]
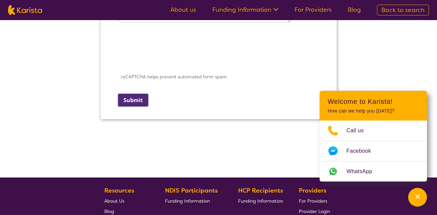
type input "0"
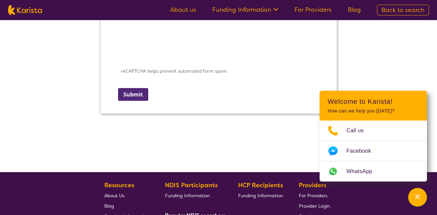
click at [137, 104] on div "reCAPTCHA helps prevent automated form spam. The submit button will be disabled…" at bounding box center [218, 61] width 204 height 87
click at [137, 94] on input "Submit" at bounding box center [133, 94] width 30 height 13
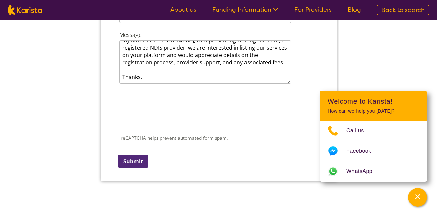
scroll to position [985, 0]
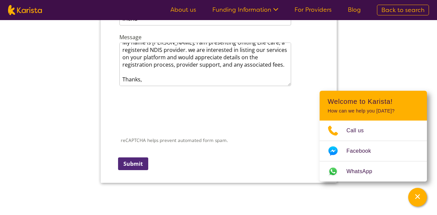
type input "1"
click at [135, 157] on div "reCAPTCHA helps prevent automated form spam. The submit button will be disabled…" at bounding box center [218, 130] width 204 height 87
click at [135, 161] on input "Submit" at bounding box center [133, 163] width 30 height 13
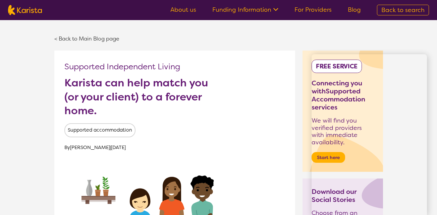
scroll to position [435, 0]
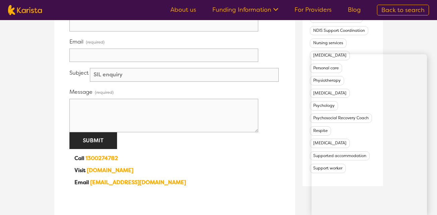
click at [106, 118] on textarea at bounding box center [163, 116] width 189 height 34
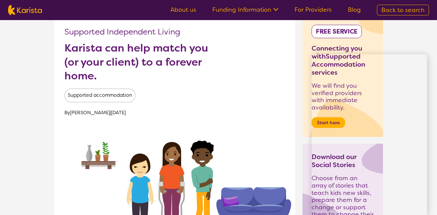
scroll to position [0, 0]
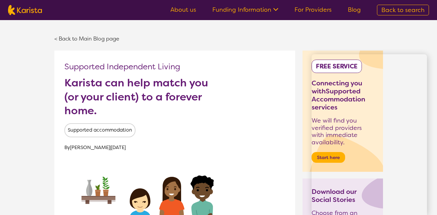
drag, startPoint x: 437, startPoint y: 35, endPoint x: 434, endPoint y: 20, distance: 14.4
click at [275, 11] on icon at bounding box center [275, 8] width 7 height 7
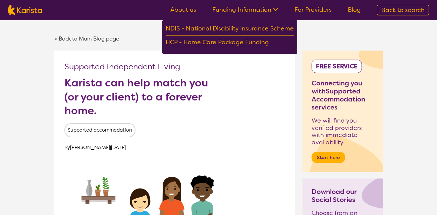
click at [32, 14] on img at bounding box center [25, 10] width 34 height 10
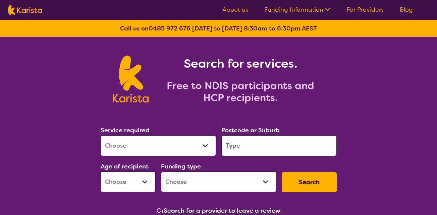
click at [353, 8] on link "For Providers" at bounding box center [365, 10] width 37 height 8
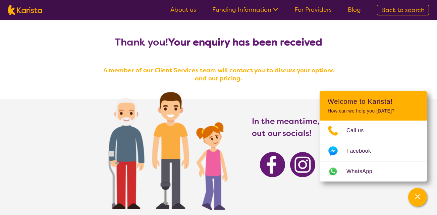
click at [264, 59] on section "Thank you! Your enquiry has been received A member of our Client Services team …" at bounding box center [219, 51] width 258 height 62
click at [364, 52] on div "Thank you! Your enquiry has been received A member of our Client Services team …" at bounding box center [218, 151] width 437 height 262
